Goal: Task Accomplishment & Management: Use online tool/utility

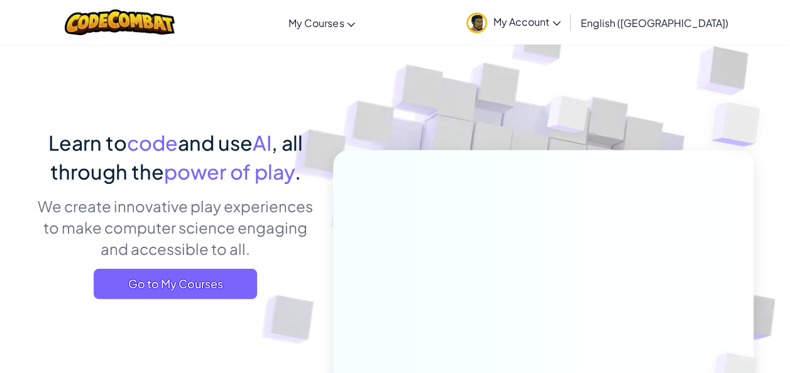
scroll to position [23, 0]
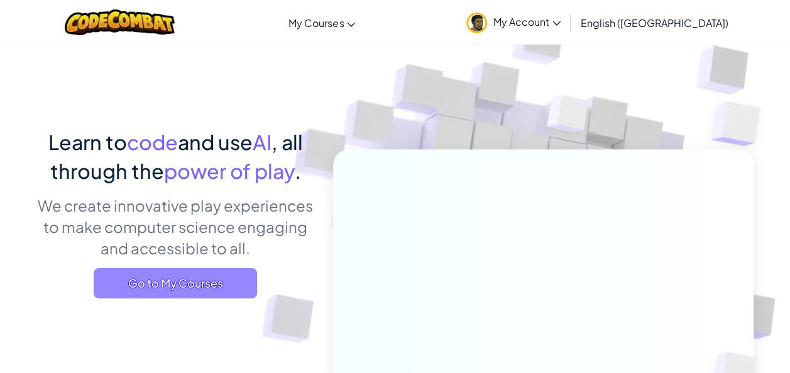
click at [180, 284] on span "Go to My Courses" at bounding box center [175, 283] width 163 height 30
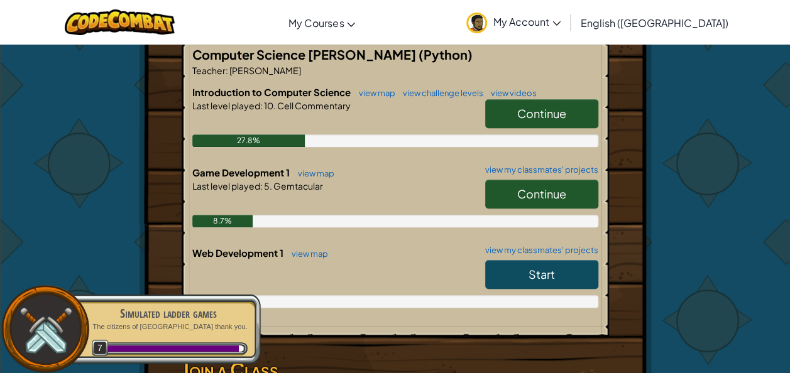
scroll to position [271, 0]
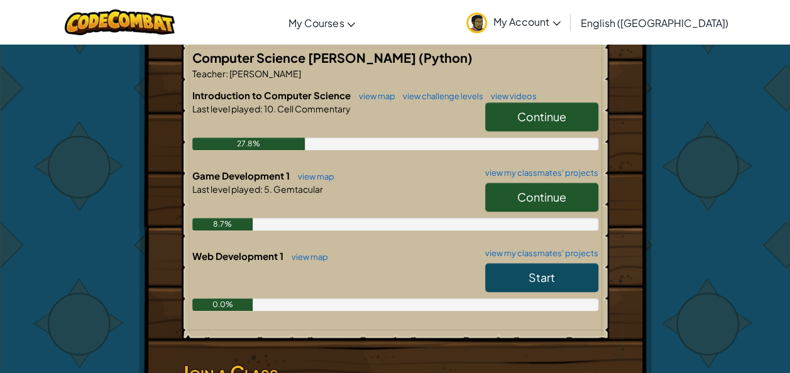
click at [511, 122] on link "Continue" at bounding box center [541, 116] width 113 height 29
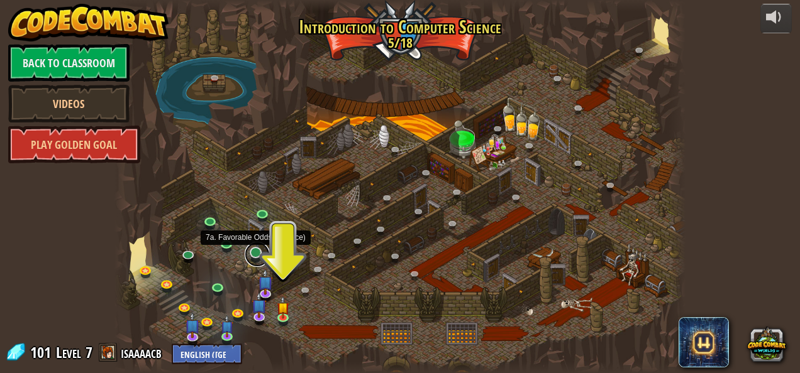
click at [253, 257] on link at bounding box center [257, 254] width 25 height 25
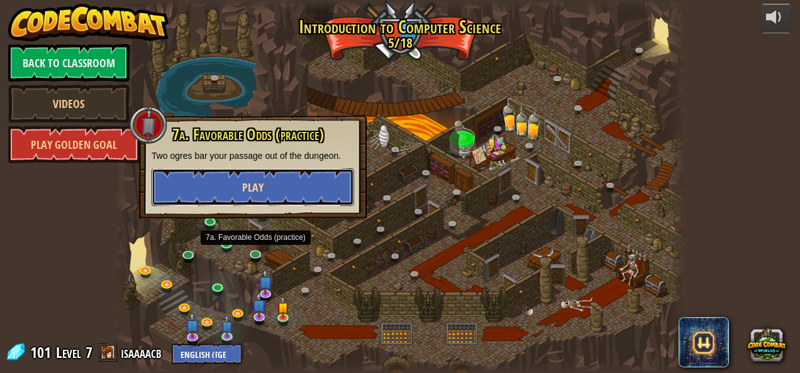
click at [285, 183] on button "Play" at bounding box center [253, 187] width 202 height 38
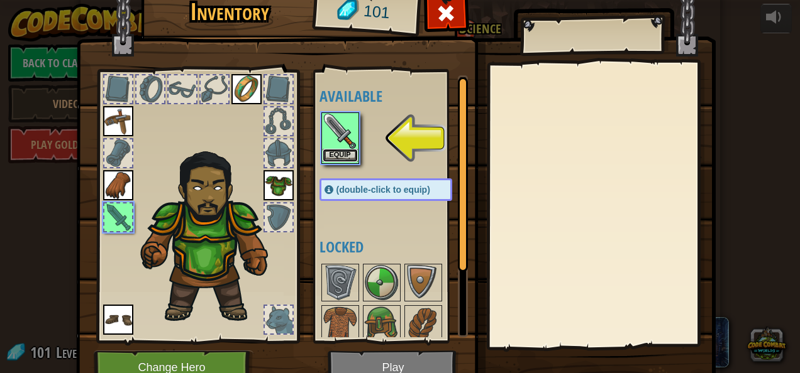
click at [323, 153] on button "Equip" at bounding box center [340, 155] width 35 height 13
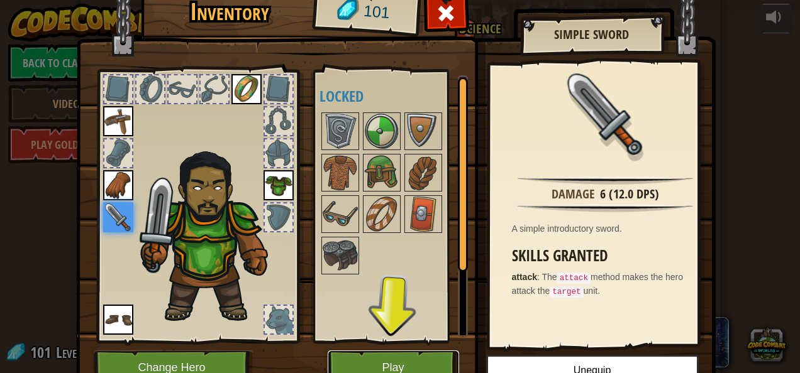
click at [355, 351] on button "Play" at bounding box center [393, 368] width 131 height 35
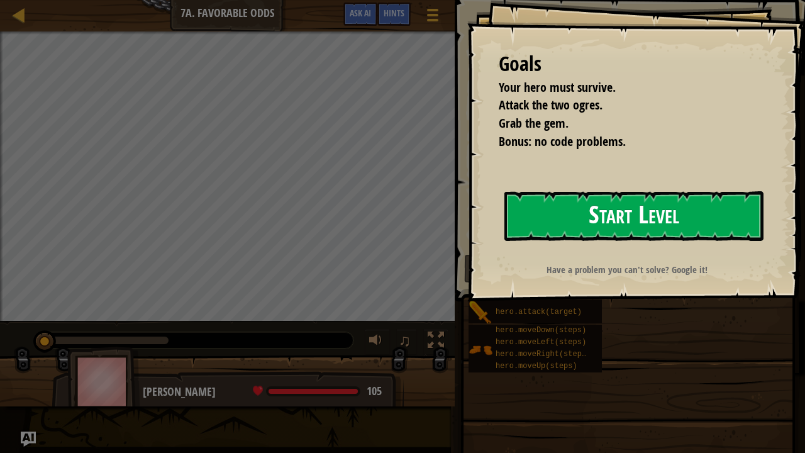
click at [573, 209] on button "Start Level" at bounding box center [633, 216] width 259 height 50
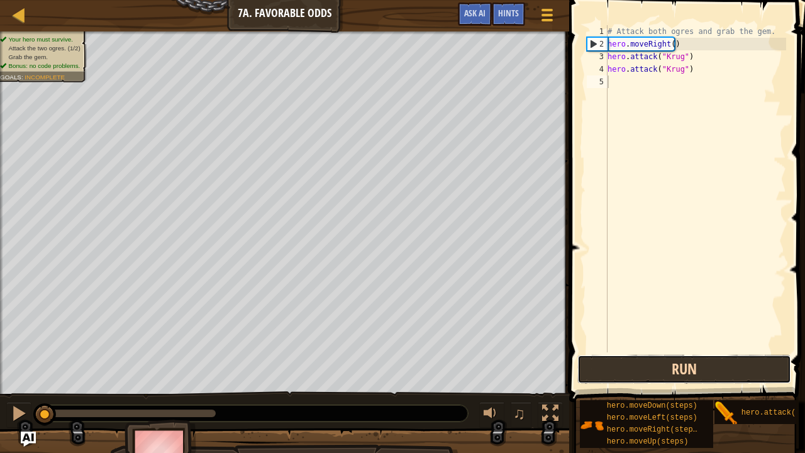
click at [619, 363] on button "Run" at bounding box center [684, 369] width 214 height 29
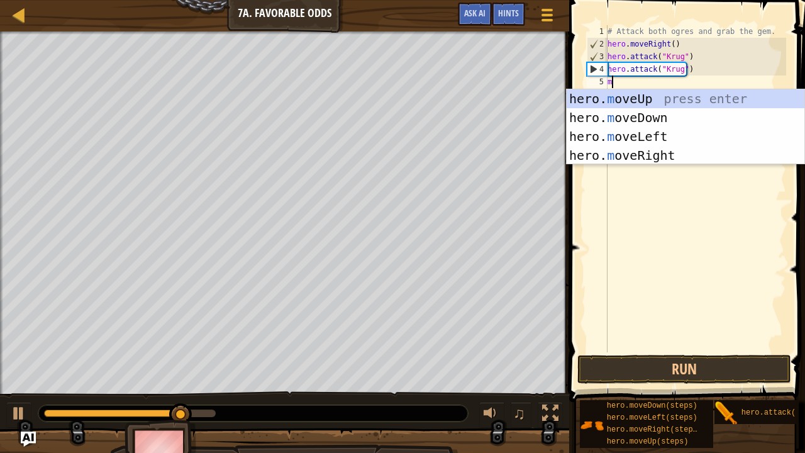
scroll to position [6, 0]
type textarea "mo"
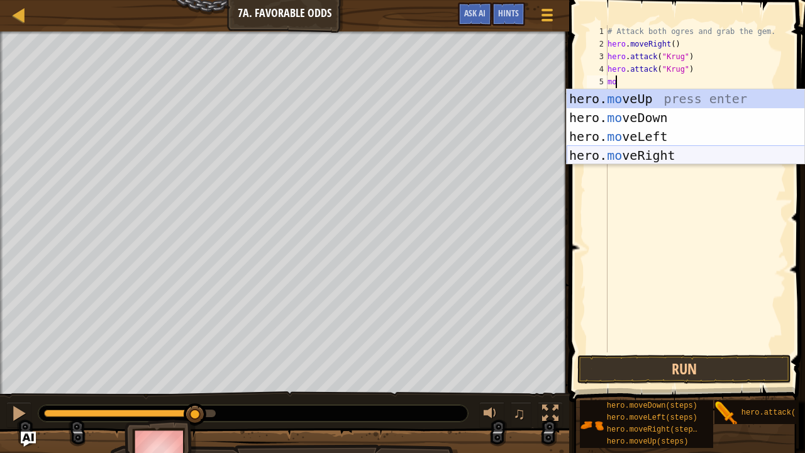
click at [619, 152] on div "hero. mo veUp press enter hero. mo veDown press enter hero. mo veLeft press ent…" at bounding box center [685, 145] width 238 height 113
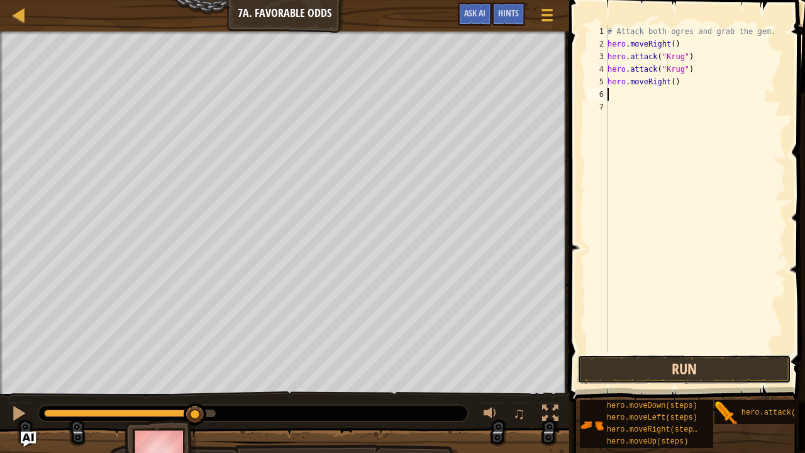
click at [605, 370] on button "Run" at bounding box center [684, 369] width 214 height 29
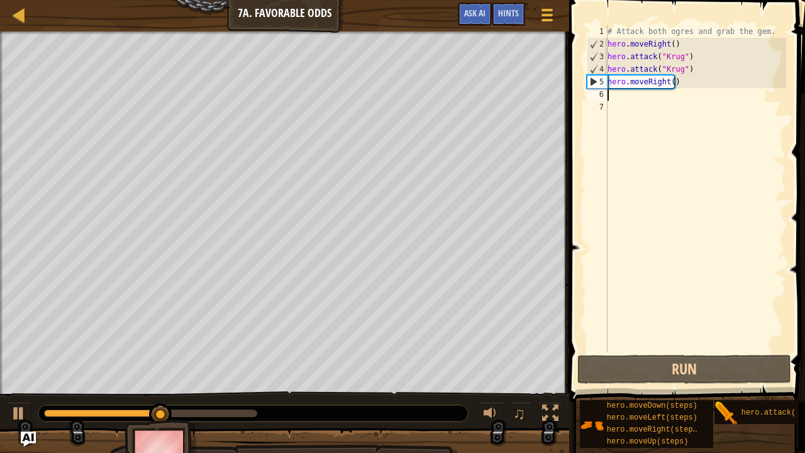
type textarea "m"
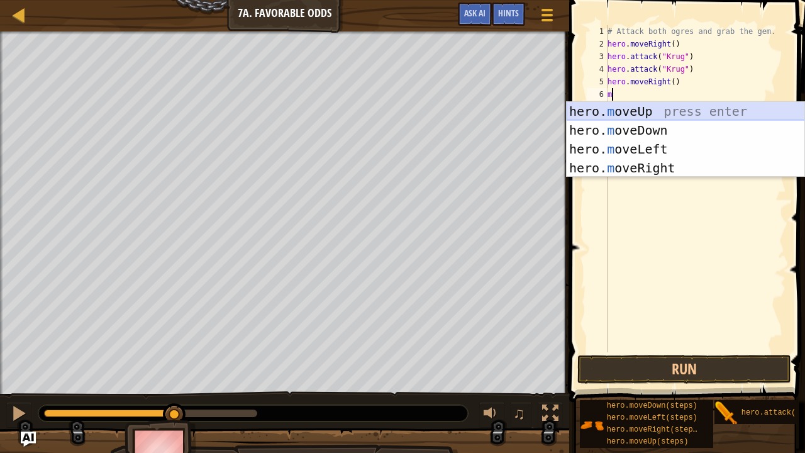
click at [639, 107] on div "hero. m oveUp press enter hero. m oveDown press enter hero. m oveLeft press ent…" at bounding box center [685, 158] width 238 height 113
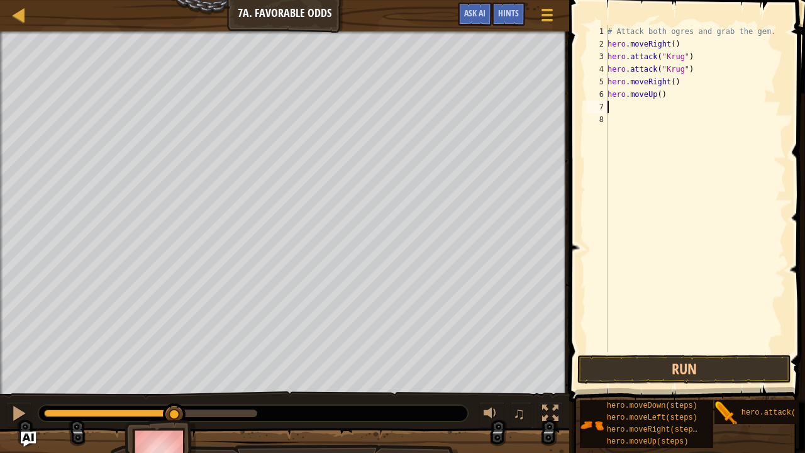
type textarea "m"
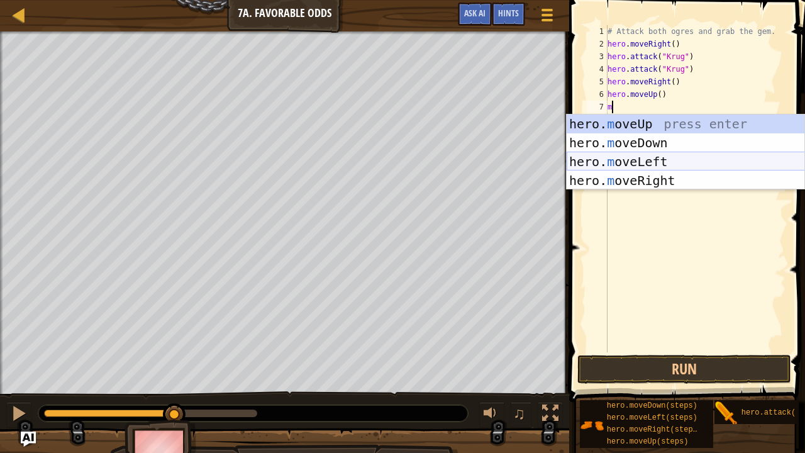
click at [632, 159] on div "hero. m oveUp press enter hero. m oveDown press enter hero. m oveLeft press ent…" at bounding box center [685, 170] width 238 height 113
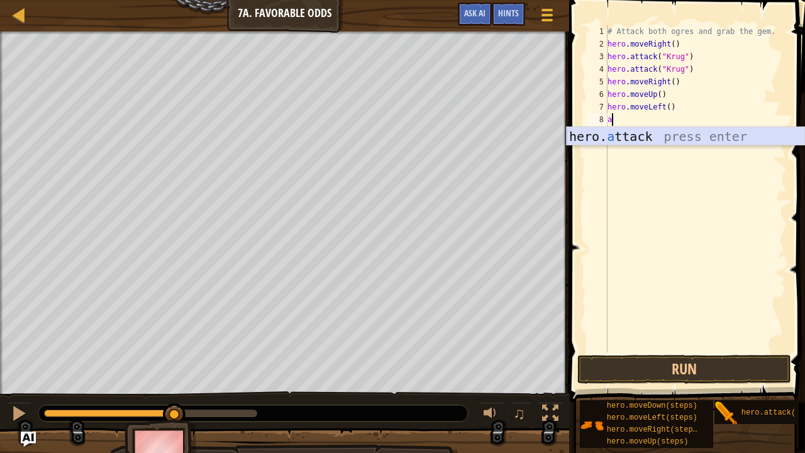
click at [632, 136] on div "hero. a ttack press enter" at bounding box center [685, 155] width 238 height 57
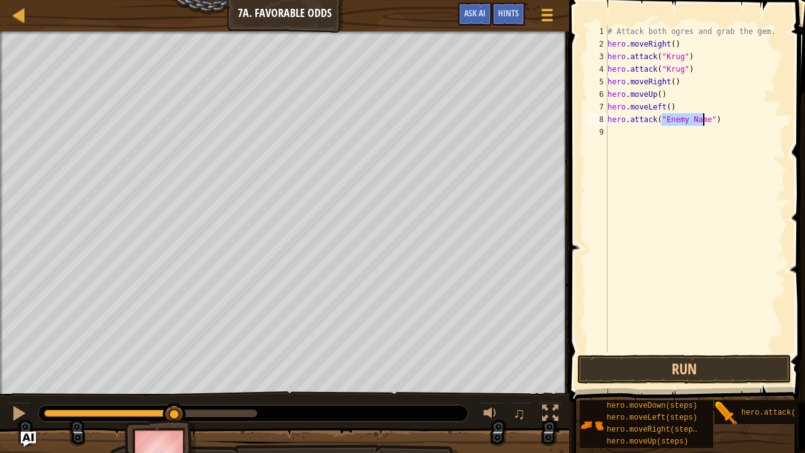
click at [675, 114] on div "# Attack both ogres and grab the gem. hero . moveRight ( ) hero . attack ( "[PE…" at bounding box center [695, 188] width 181 height 327
click at [599, 119] on div "8" at bounding box center [597, 119] width 21 height 13
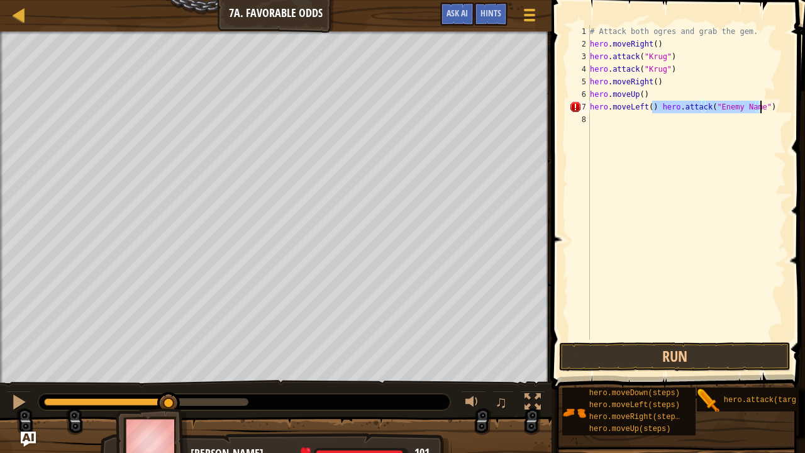
drag, startPoint x: 653, startPoint y: 107, endPoint x: 770, endPoint y: 112, distance: 117.0
click at [770, 112] on div "# Attack both ogres and grab the gem. hero . moveRight ( ) hero . attack ( "[PE…" at bounding box center [686, 195] width 199 height 340
type textarea "hero.moveLeft()"
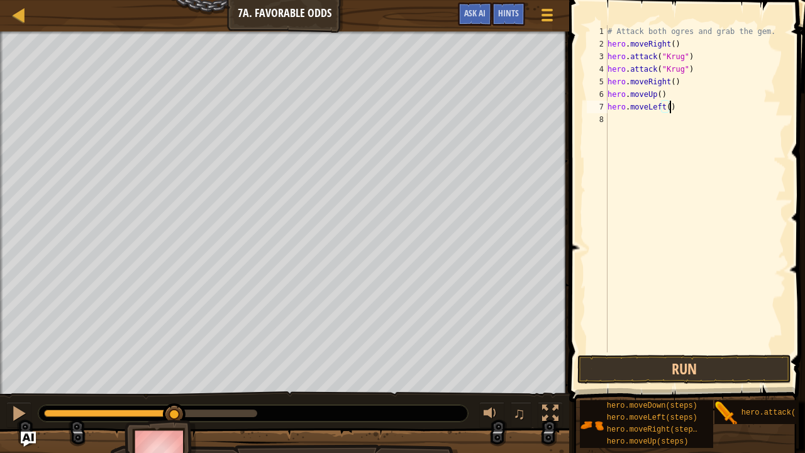
click at [624, 127] on div "# Attack both ogres and grab the gem. hero . moveRight ( ) hero . attack ( "[PE…" at bounding box center [695, 201] width 181 height 352
type textarea "m"
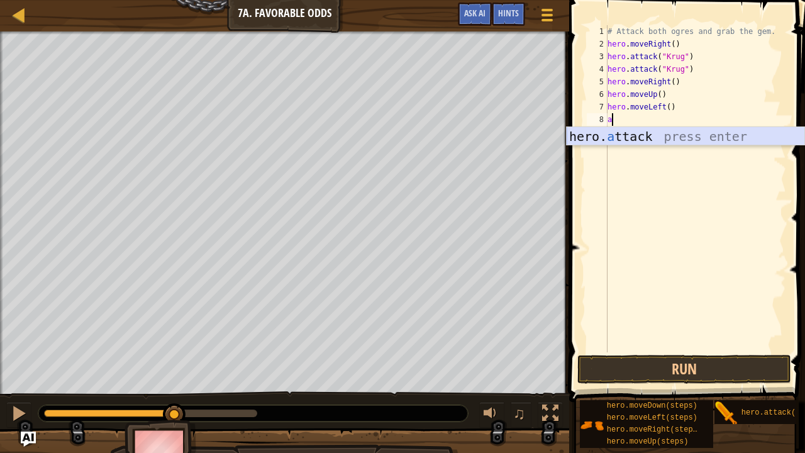
click at [629, 134] on div "hero. a ttack press enter" at bounding box center [685, 155] width 238 height 57
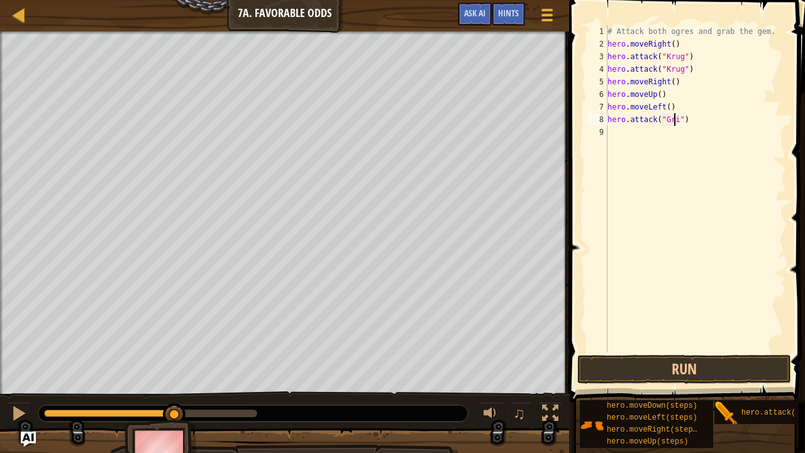
scroll to position [6, 5]
type textarea "hero.attack("Grump")"
click at [626, 135] on div "# Attack both ogres and grab the gem. hero . moveRight ( ) hero . attack ( "[PE…" at bounding box center [695, 201] width 181 height 352
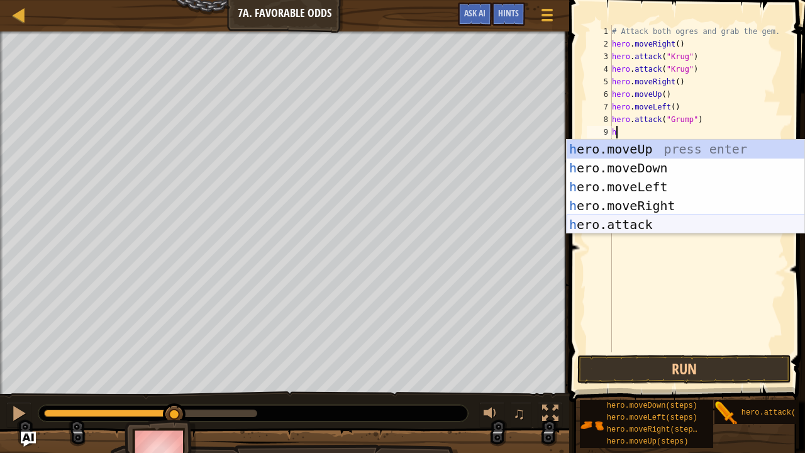
click at [627, 219] on div "h ero.moveUp press enter h ero.moveDown press enter h ero.moveLeft press enter …" at bounding box center [685, 206] width 238 height 132
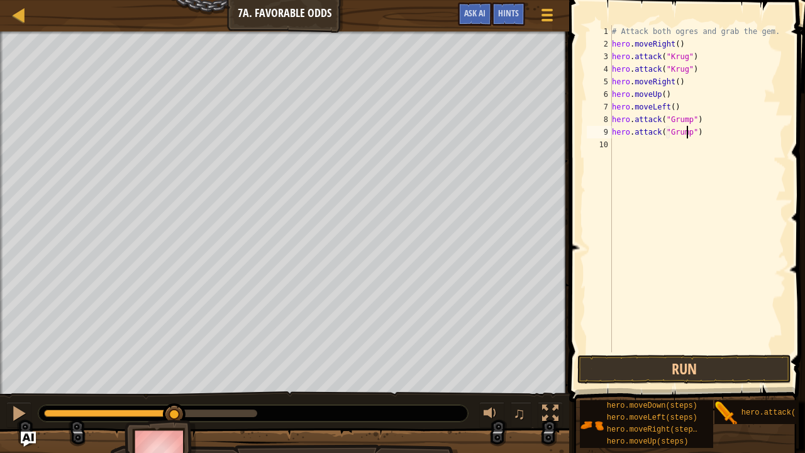
scroll to position [6, 6]
type textarea "hero.attack("Grump")"
click at [663, 360] on button "Run" at bounding box center [684, 369] width 214 height 29
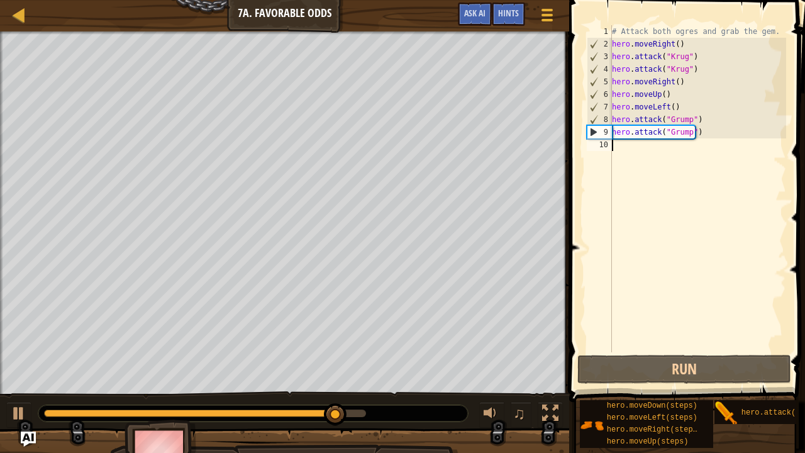
click at [682, 149] on div "# Attack both ogres and grab the gem. hero . moveRight ( ) hero . attack ( "[PE…" at bounding box center [697, 201] width 177 height 352
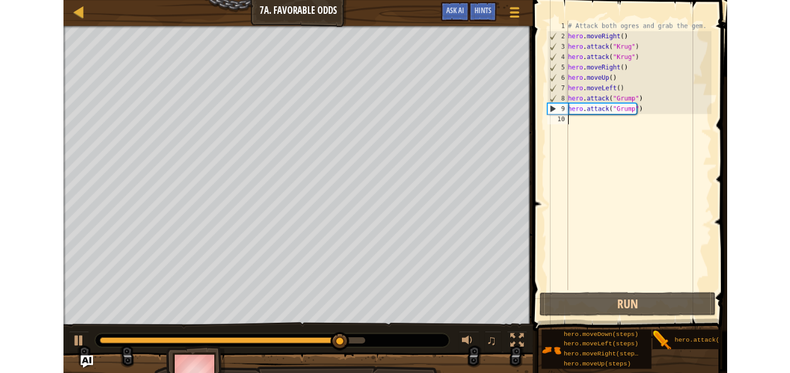
scroll to position [6, 0]
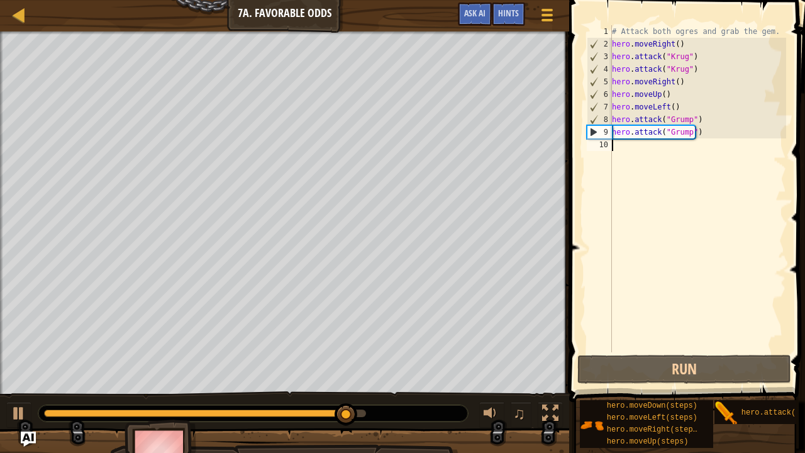
type textarea "m"
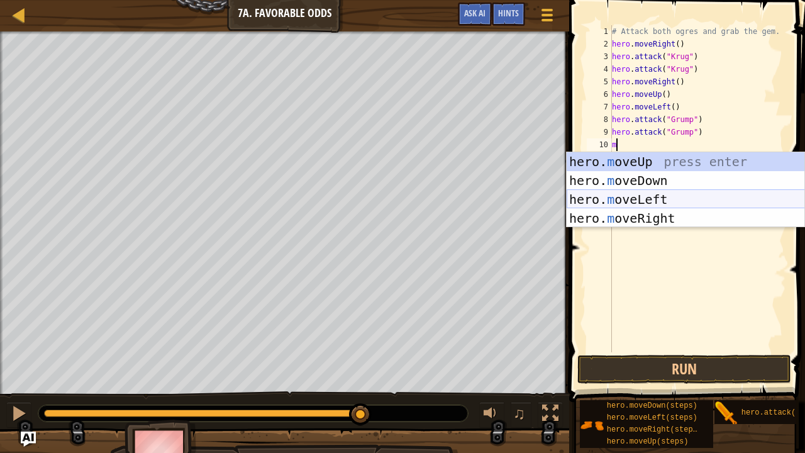
click at [663, 203] on div "hero. m oveUp press enter hero. m oveDown press enter hero. m oveLeft press ent…" at bounding box center [685, 208] width 238 height 113
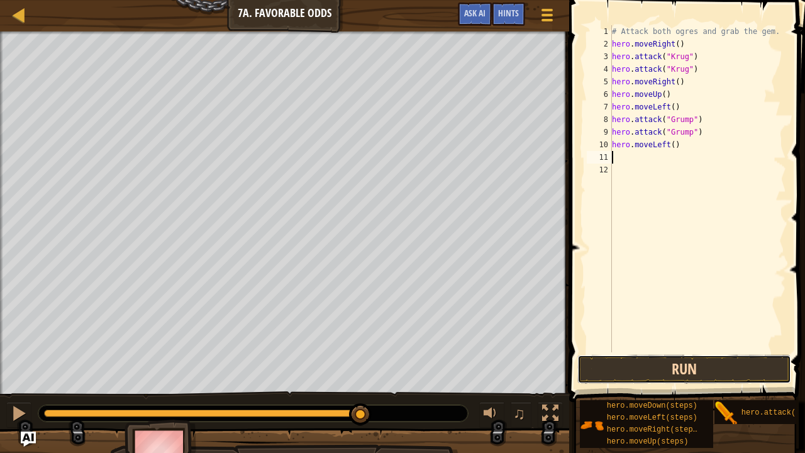
click at [658, 365] on button "Run" at bounding box center [684, 369] width 214 height 29
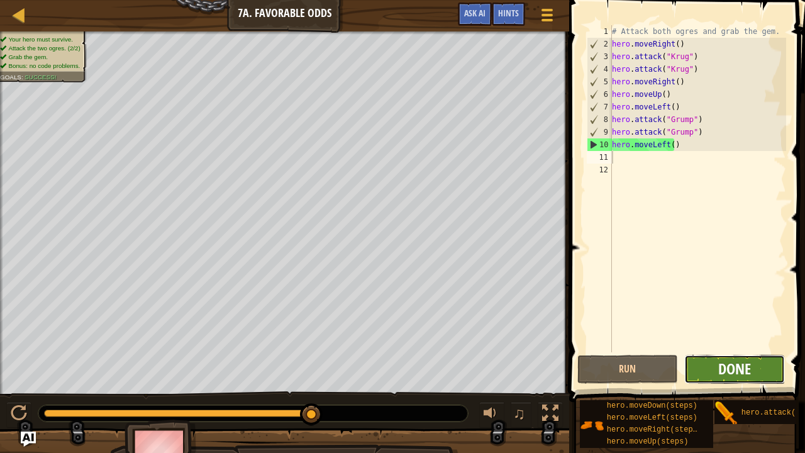
click at [723, 373] on span "Done" at bounding box center [734, 368] width 33 height 20
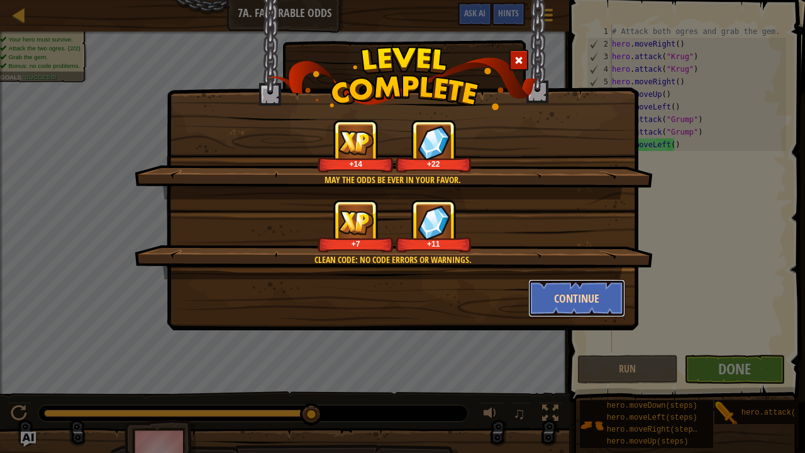
click at [573, 294] on button "Continue" at bounding box center [576, 298] width 97 height 38
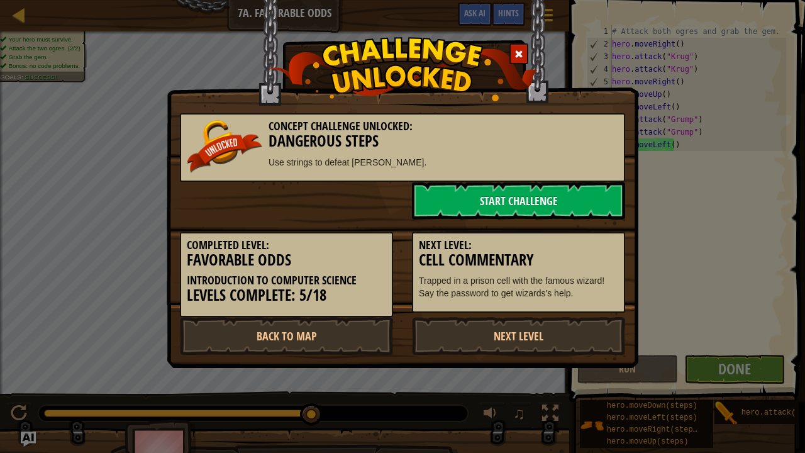
click at [509, 47] on div at bounding box center [518, 53] width 19 height 21
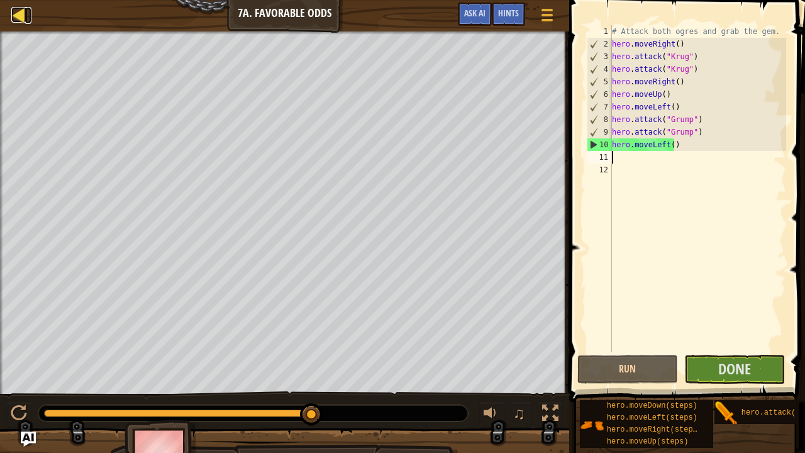
click at [25, 16] on div at bounding box center [19, 15] width 16 height 16
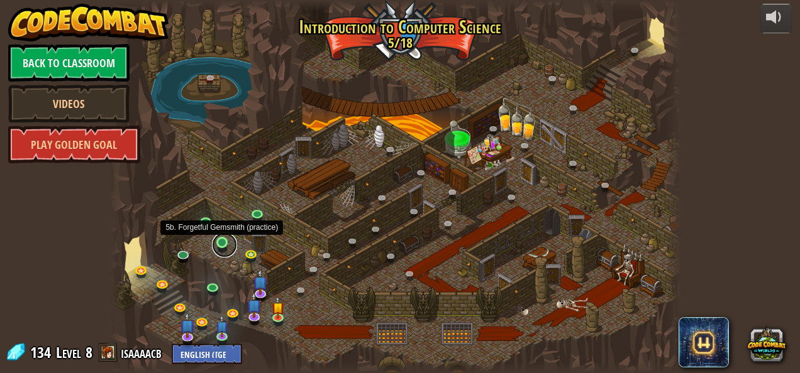
click at [226, 244] on link at bounding box center [224, 245] width 25 height 25
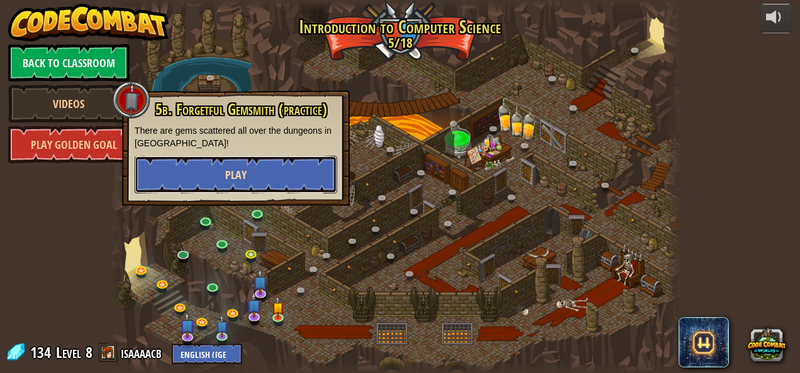
click at [259, 167] on button "Play" at bounding box center [236, 175] width 202 height 38
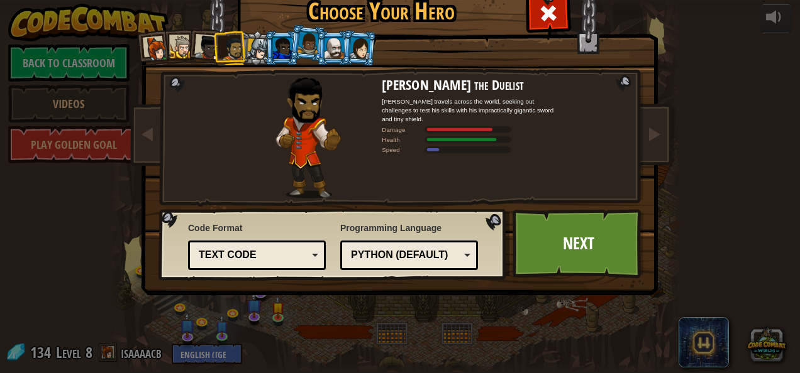
click at [410, 259] on div "Python (Default)" at bounding box center [405, 255] width 109 height 14
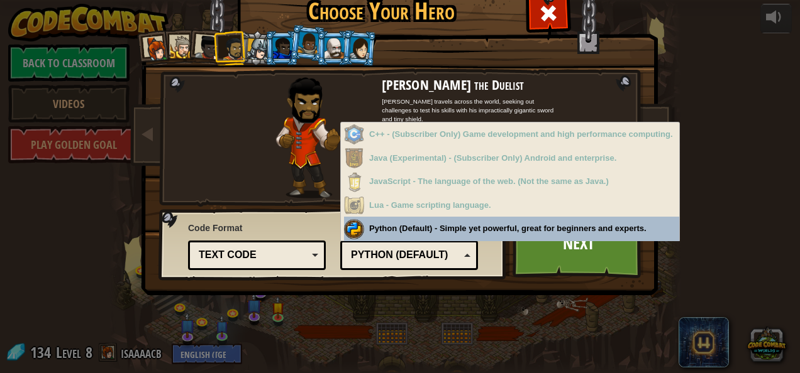
click at [397, 254] on div "Python (Default)" at bounding box center [405, 255] width 109 height 14
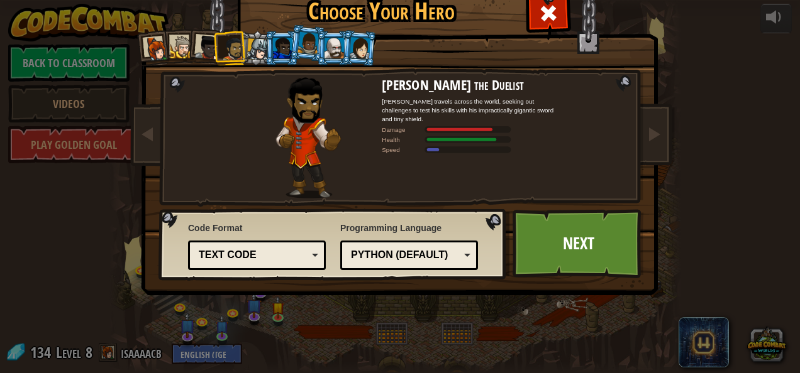
click at [307, 255] on div "Text code" at bounding box center [256, 255] width 121 height 19
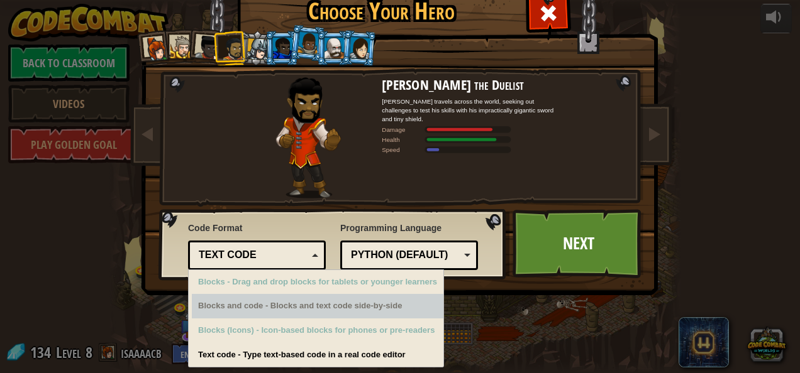
click at [295, 314] on div "Blocks and code - Blocks and text code side-by-side" at bounding box center [317, 306] width 251 height 25
drag, startPoint x: 295, startPoint y: 314, endPoint x: 236, endPoint y: 199, distance: 129.9
click at [236, 199] on div "Captain [PERSON_NAME] Anya is a no-nonsense leader who isn't afraid to go in an…" at bounding box center [400, 162] width 472 height 274
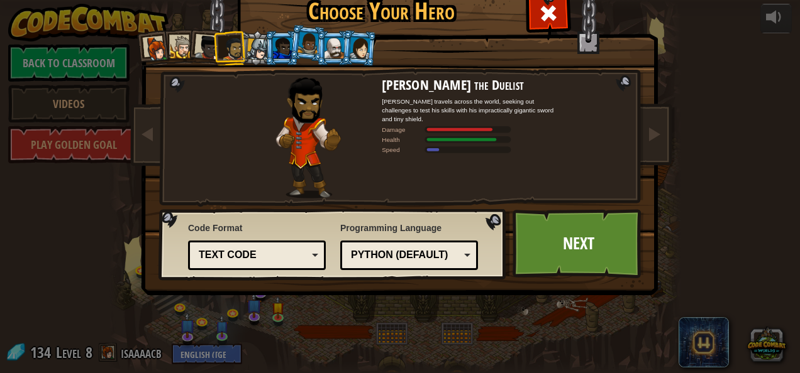
click at [275, 52] on div at bounding box center [282, 48] width 19 height 20
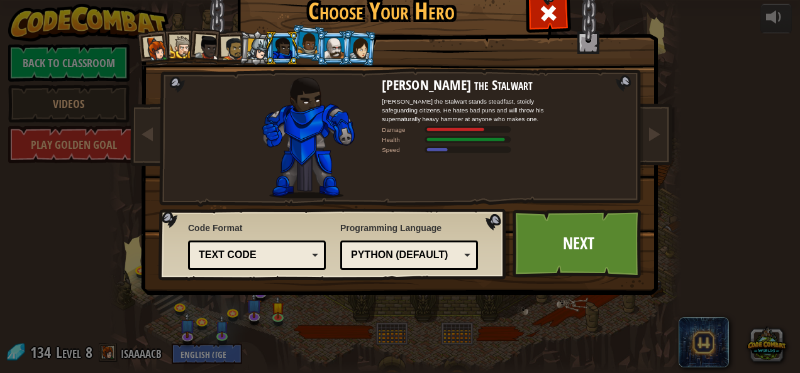
click at [329, 50] on div at bounding box center [333, 48] width 19 height 20
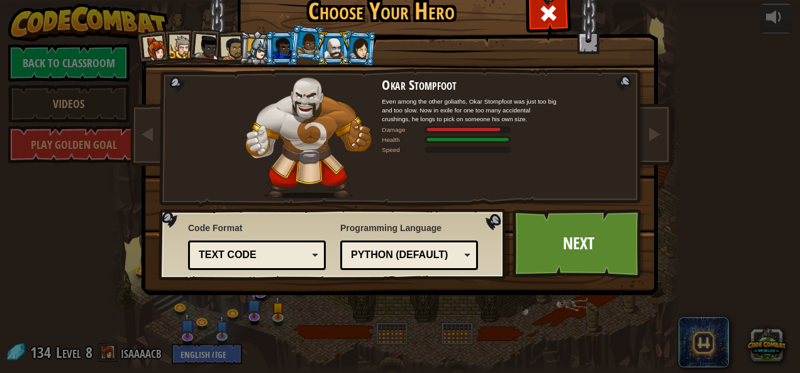
click at [360, 54] on div at bounding box center [359, 47] width 21 height 21
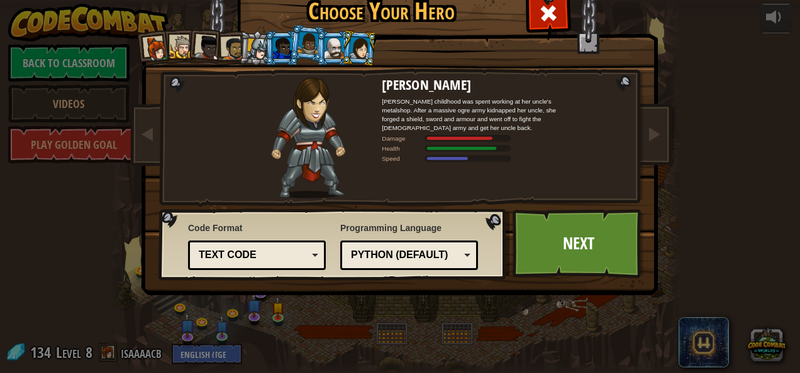
click at [157, 48] on div at bounding box center [156, 48] width 25 height 25
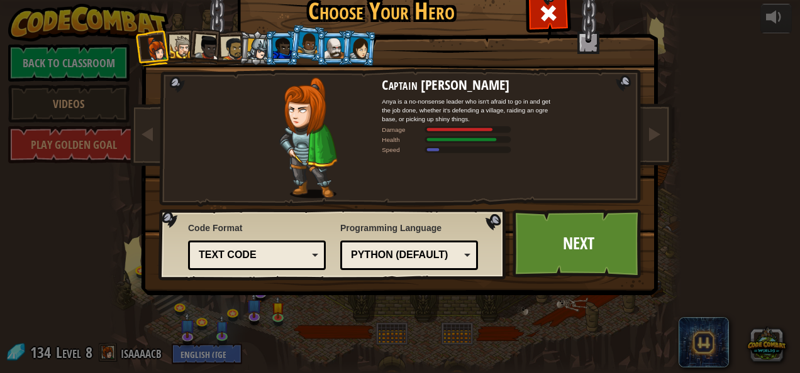
click at [180, 45] on div at bounding box center [181, 47] width 23 height 23
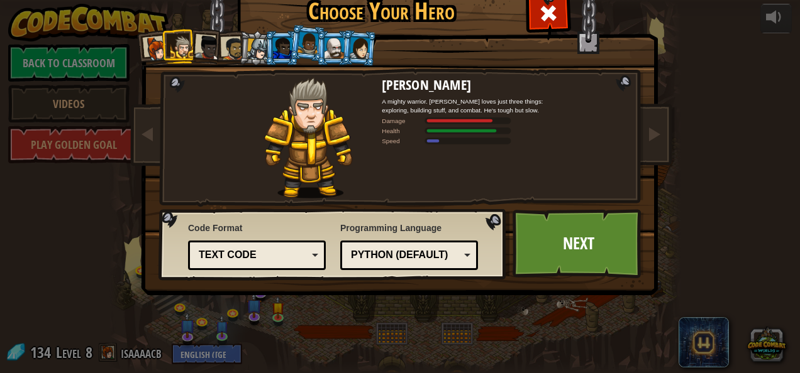
click at [195, 49] on div at bounding box center [207, 47] width 25 height 25
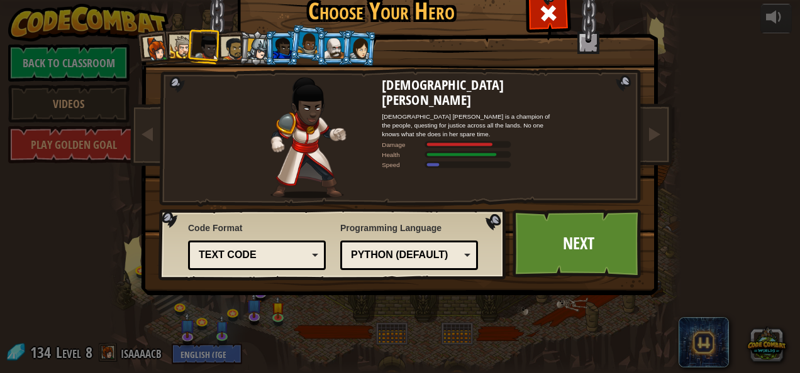
click at [228, 45] on div at bounding box center [232, 48] width 23 height 23
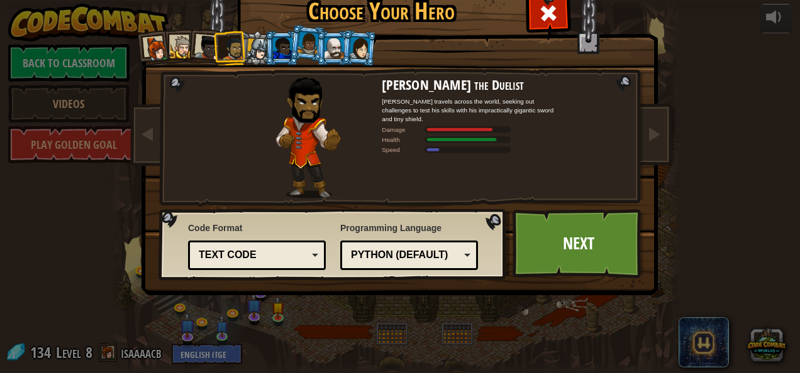
click at [248, 51] on div at bounding box center [257, 48] width 21 height 21
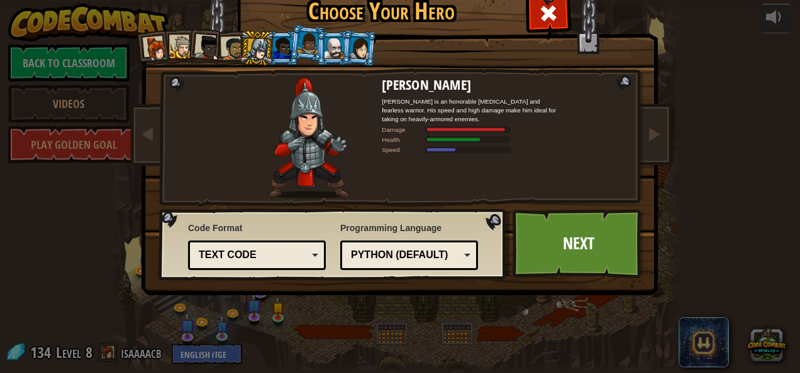
click at [273, 50] on div at bounding box center [282, 48] width 19 height 20
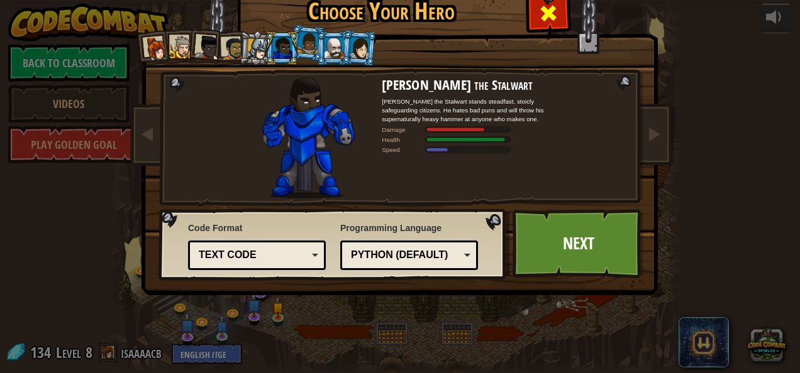
click at [548, 16] on span at bounding box center [548, 13] width 20 height 20
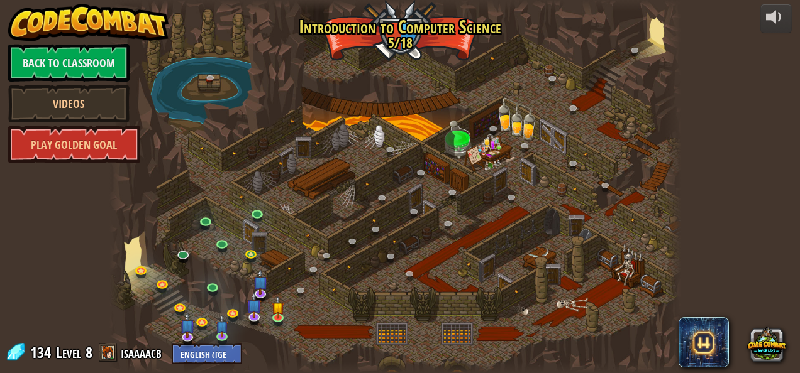
click at [783, 35] on div "powered by Back to Classroom Videos Play Golden Goal 25. Kithgard Gates (Locked…" at bounding box center [400, 186] width 800 height 373
click at [778, 25] on div at bounding box center [776, 17] width 20 height 20
click at [222, 244] on link at bounding box center [224, 245] width 25 height 25
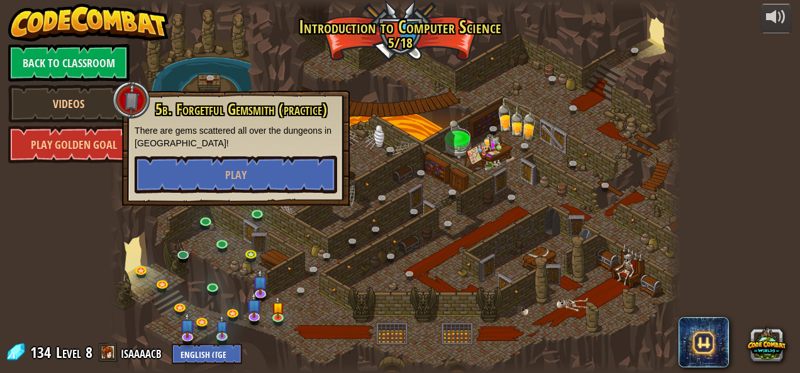
click at [92, 258] on div "powered by Back to Classroom Videos Play Golden Goal 25. Kithgard Gates (Locked…" at bounding box center [400, 186] width 800 height 373
click at [41, 243] on div "powered by Back to Classroom Videos Play Golden Goal 25. Kithgard Gates (Locked…" at bounding box center [400, 186] width 800 height 373
click at [97, 147] on link "Play Golden Goal" at bounding box center [74, 145] width 132 height 38
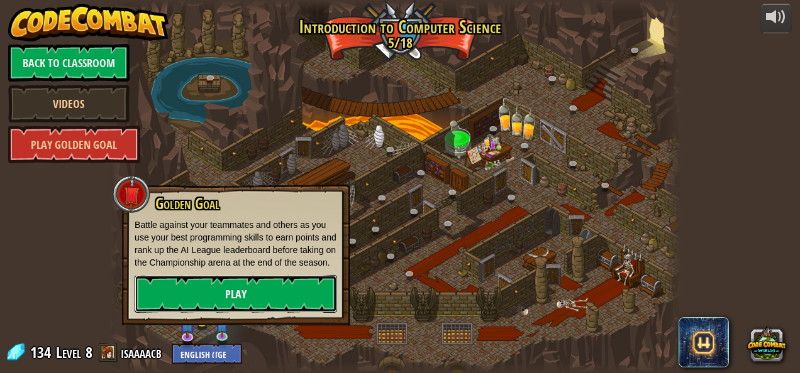
click at [223, 297] on link "Play" at bounding box center [236, 294] width 202 height 38
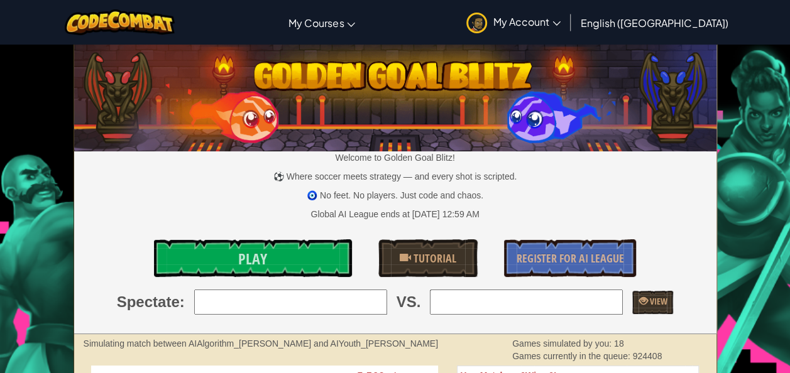
click at [225, 291] on input "search" at bounding box center [290, 302] width 193 height 25
type input "2: MrWeeks"
click at [500, 299] on input "search" at bounding box center [526, 302] width 193 height 25
type input "6: 秋意"
click at [641, 300] on span at bounding box center [643, 301] width 9 height 9
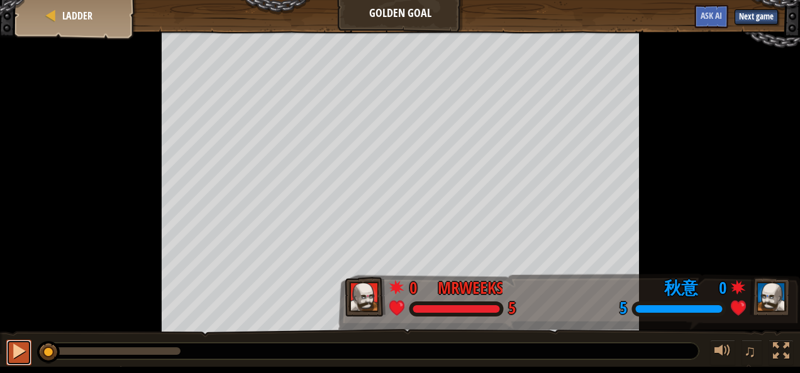
click at [13, 353] on div at bounding box center [19, 351] width 16 height 16
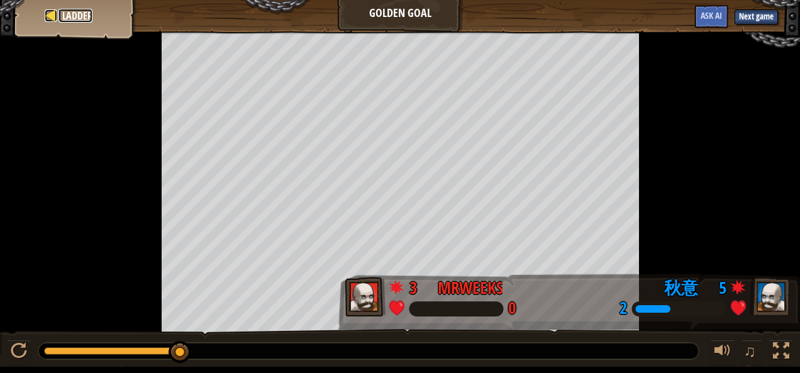
click at [48, 18] on div at bounding box center [51, 15] width 13 height 13
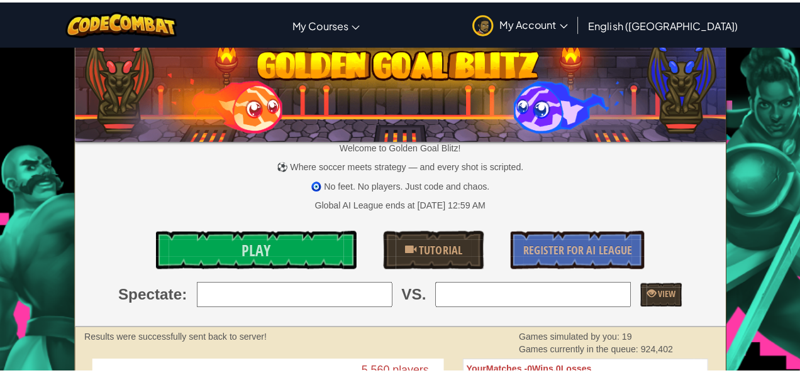
scroll to position [15, 0]
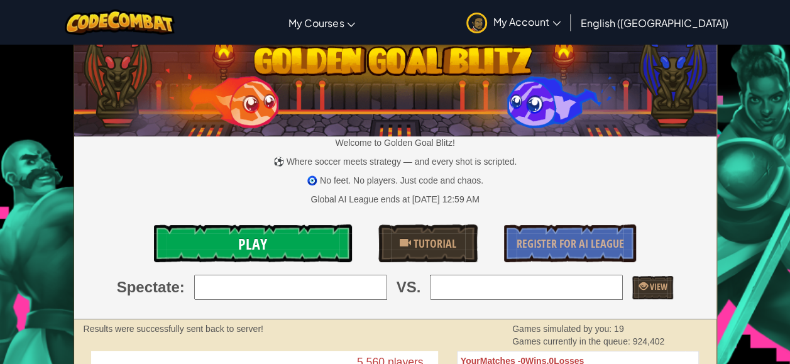
click at [279, 240] on link "Play" at bounding box center [253, 243] width 199 height 38
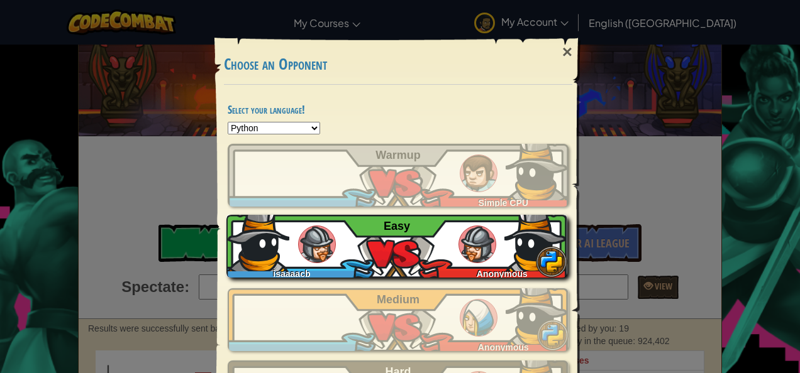
click at [412, 253] on div "isaaaacb Anonymous Easy" at bounding box center [396, 246] width 341 height 63
